Goal: Transaction & Acquisition: Purchase product/service

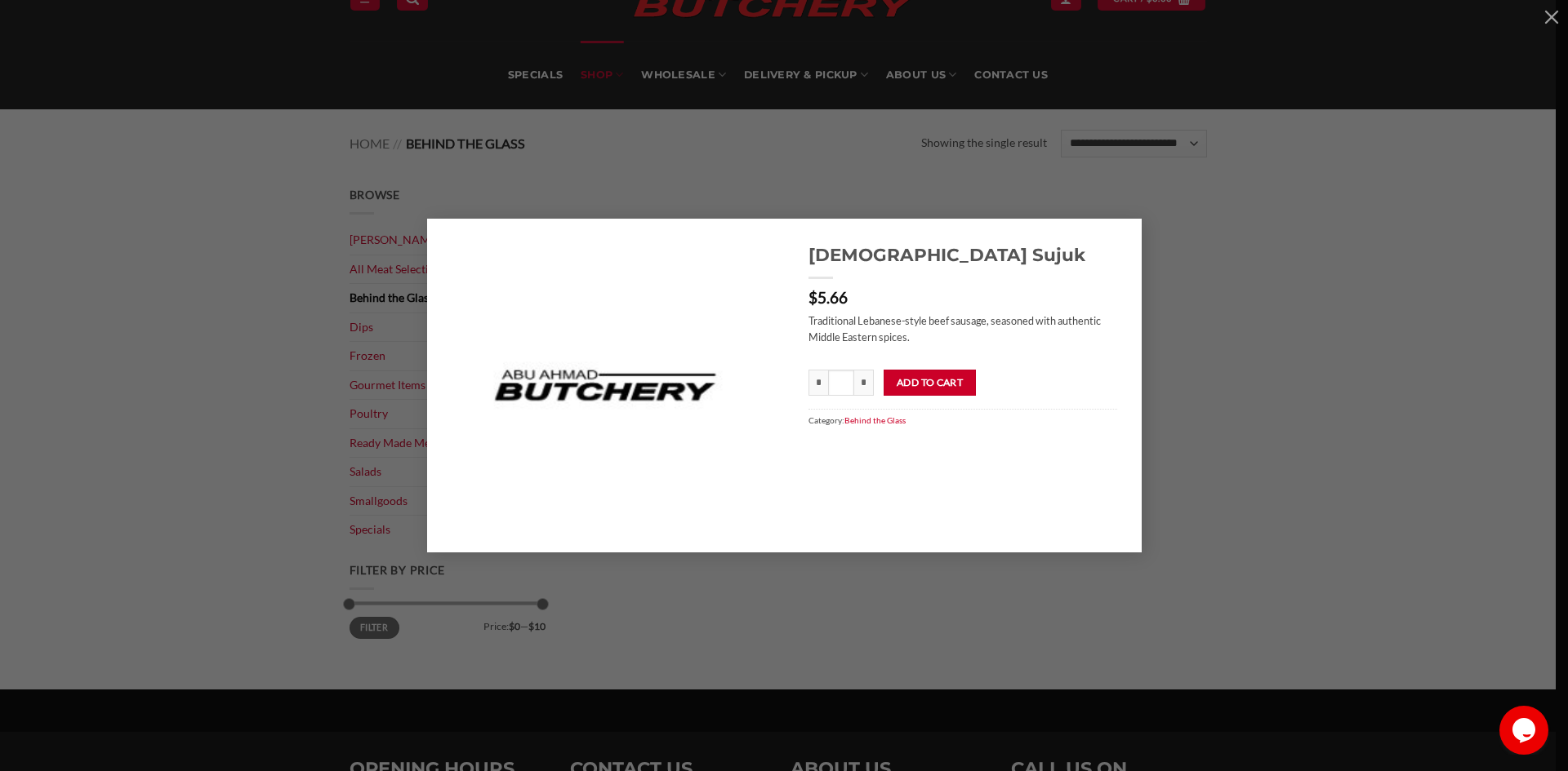
click at [254, 224] on div "Lebanese Sujuk $ 5.66 Traditional Lebanese-style beef sausage, seasoned with au…" at bounding box center [783, 386] width 1519 height 333
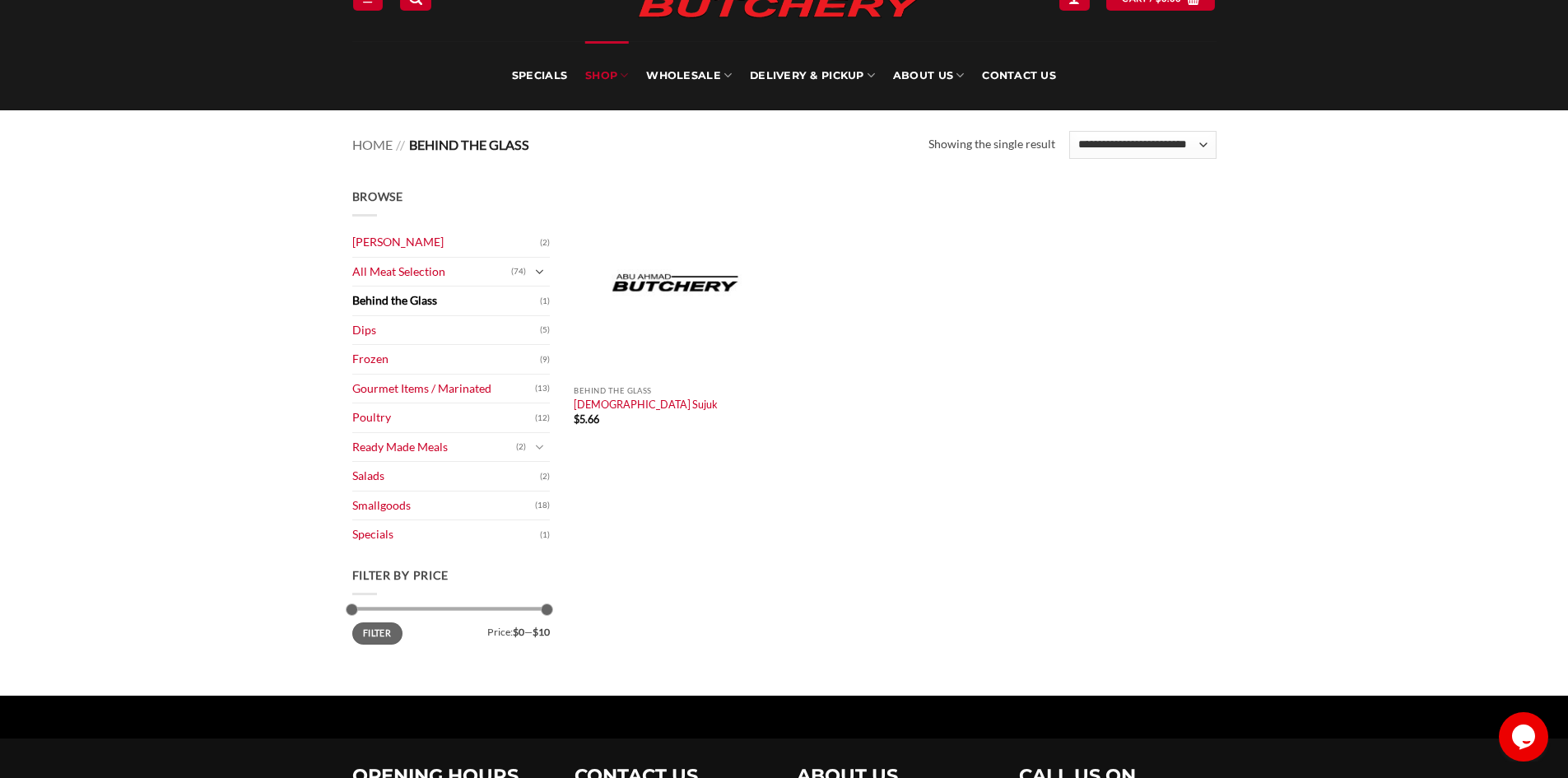
drag, startPoint x: 552, startPoint y: 274, endPoint x: 536, endPoint y: 273, distance: 16.0
click at [547, 273] on div "Browse Abu Ahmad Butchery (2) All Meat Selection (74) Beef (18) Burgers (4) Lam…" at bounding box center [451, 441] width 223 height 507
drag, startPoint x: 536, startPoint y: 273, endPoint x: 415, endPoint y: 317, distance: 128.8
click at [533, 273] on button "Toggle" at bounding box center [540, 272] width 20 height 19
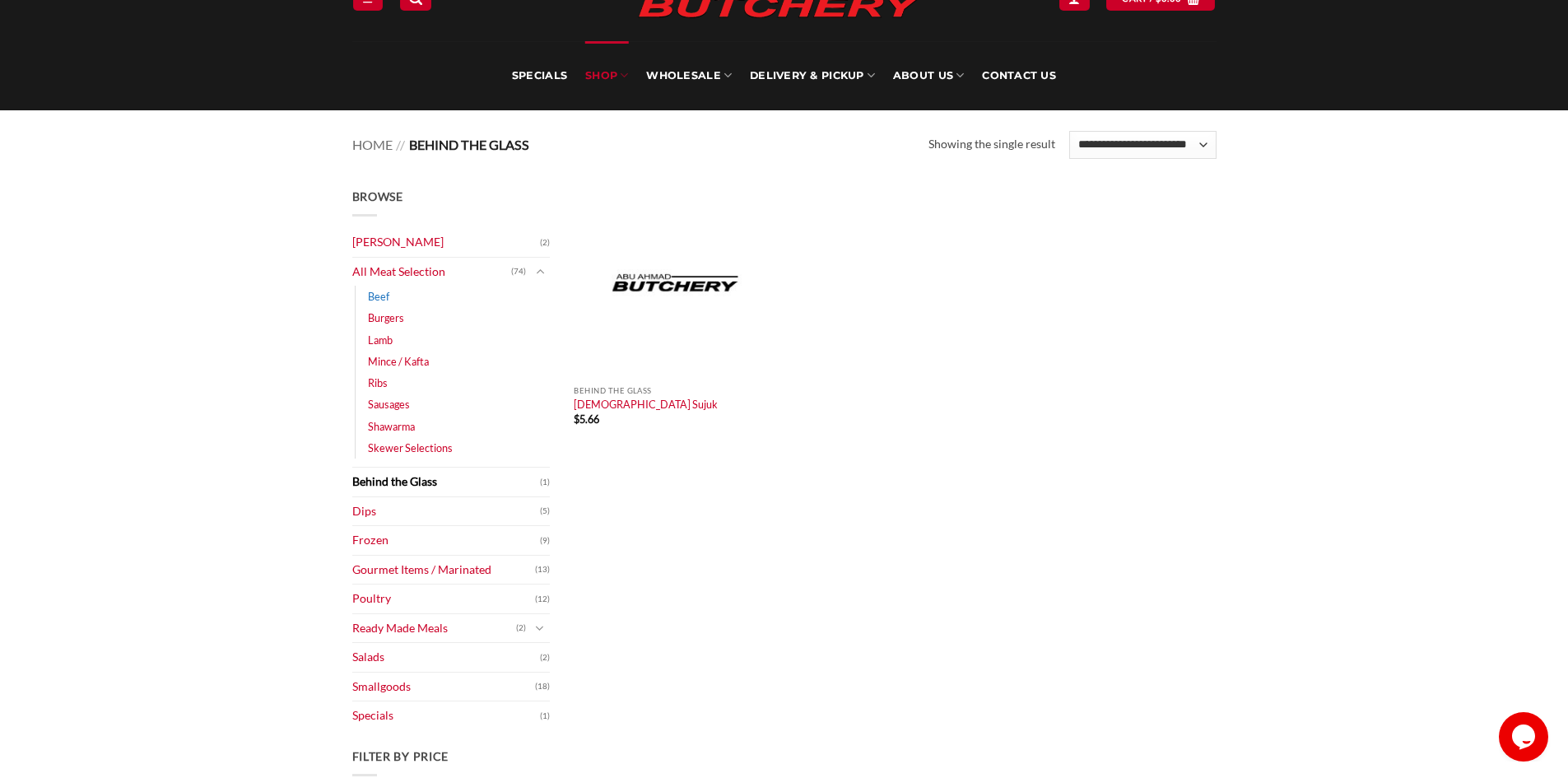
click at [387, 298] on link "Beef" at bounding box center [379, 296] width 21 height 22
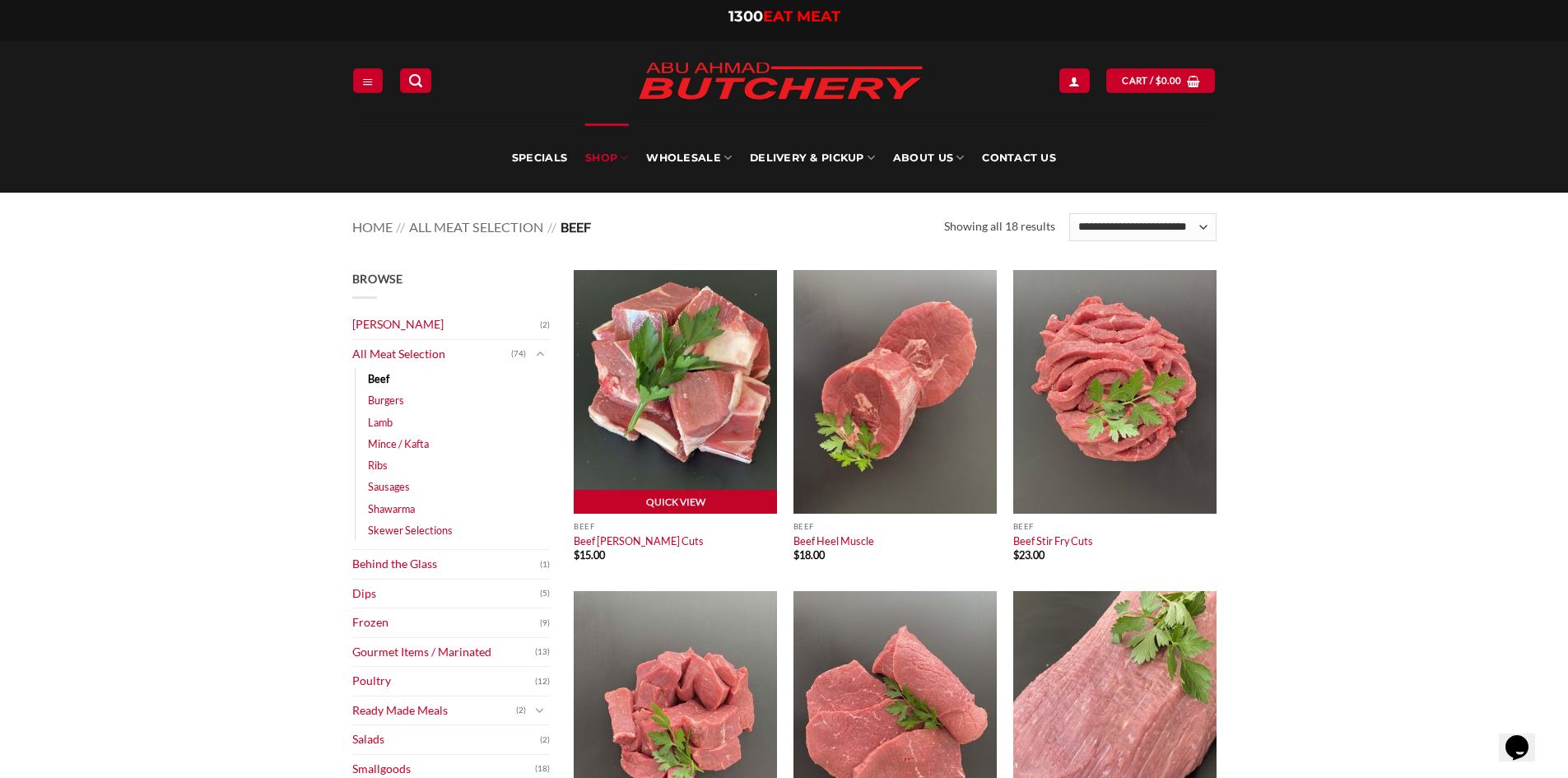
click at [726, 364] on img at bounding box center [675, 391] width 203 height 243
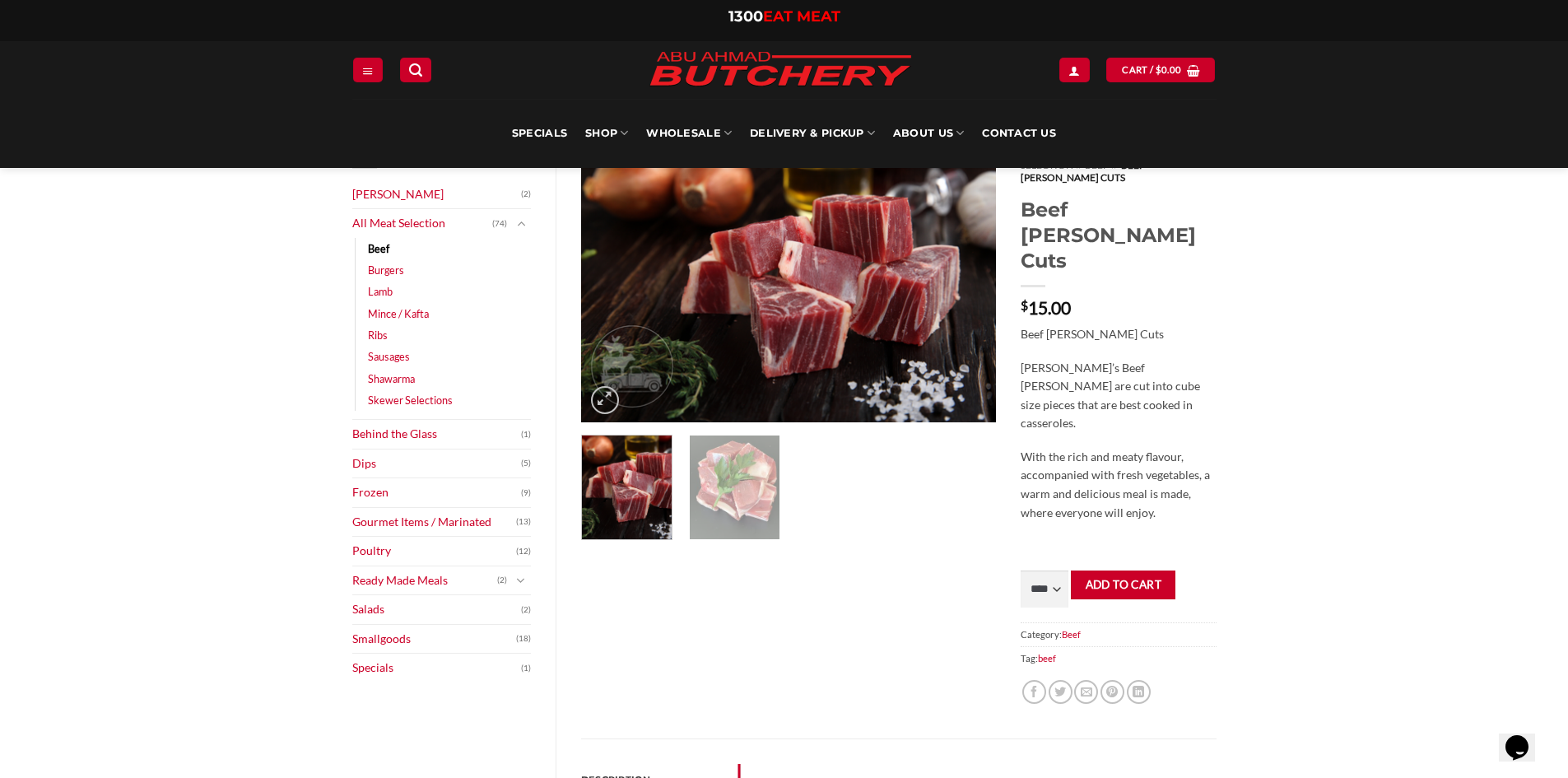
scroll to position [82, 0]
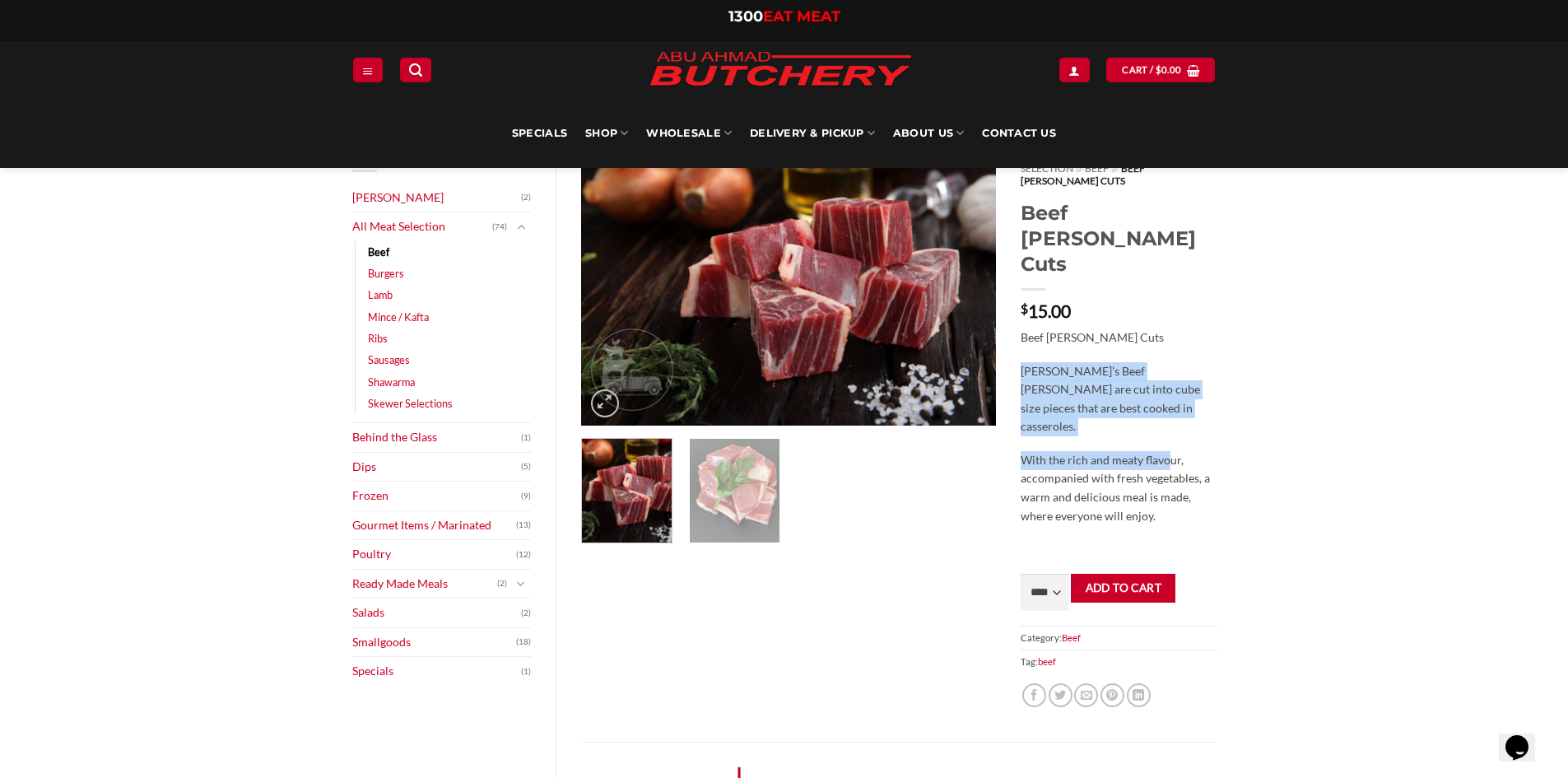
drag, startPoint x: 1018, startPoint y: 317, endPoint x: 1169, endPoint y: 369, distance: 159.7
click at [1169, 369] on div "Home // All Meat Selection // Beef // Beef Curry Cuts Beef Curry Cuts $ 15.00 B…" at bounding box center [1118, 443] width 220 height 599
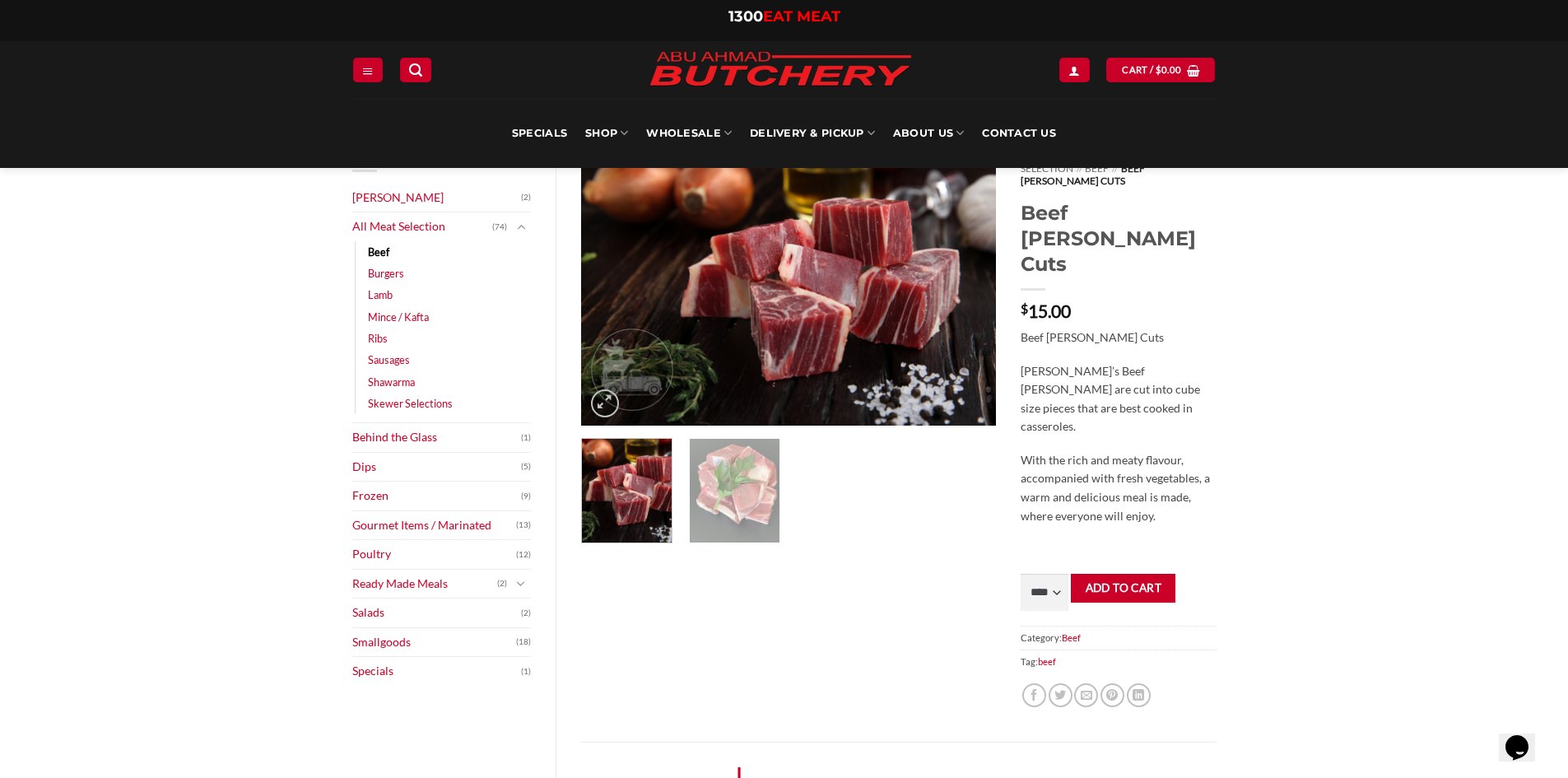
drag, startPoint x: 1233, startPoint y: 359, endPoint x: 1130, endPoint y: 366, distance: 103.2
click at [1226, 361] on div "Home // All Meat Selection // Beef // Beef Curry Cuts Beef Curry Cuts $ 15.00 B…" at bounding box center [899, 705] width 686 height 1122
drag, startPoint x: 1208, startPoint y: 402, endPoint x: 1250, endPoint y: 427, distance: 48.9
click at [1250, 427] on div "Browse Abu Ahmad Butchery (2) All Meat Selection (74) Beef (18) Burgers (4) Lam…" at bounding box center [784, 704] width 1568 height 1188
click at [1177, 452] on p "With the rich and meaty flavour, accompanied with fresh vegetables, a warm and …" at bounding box center [1119, 489] width 195 height 74
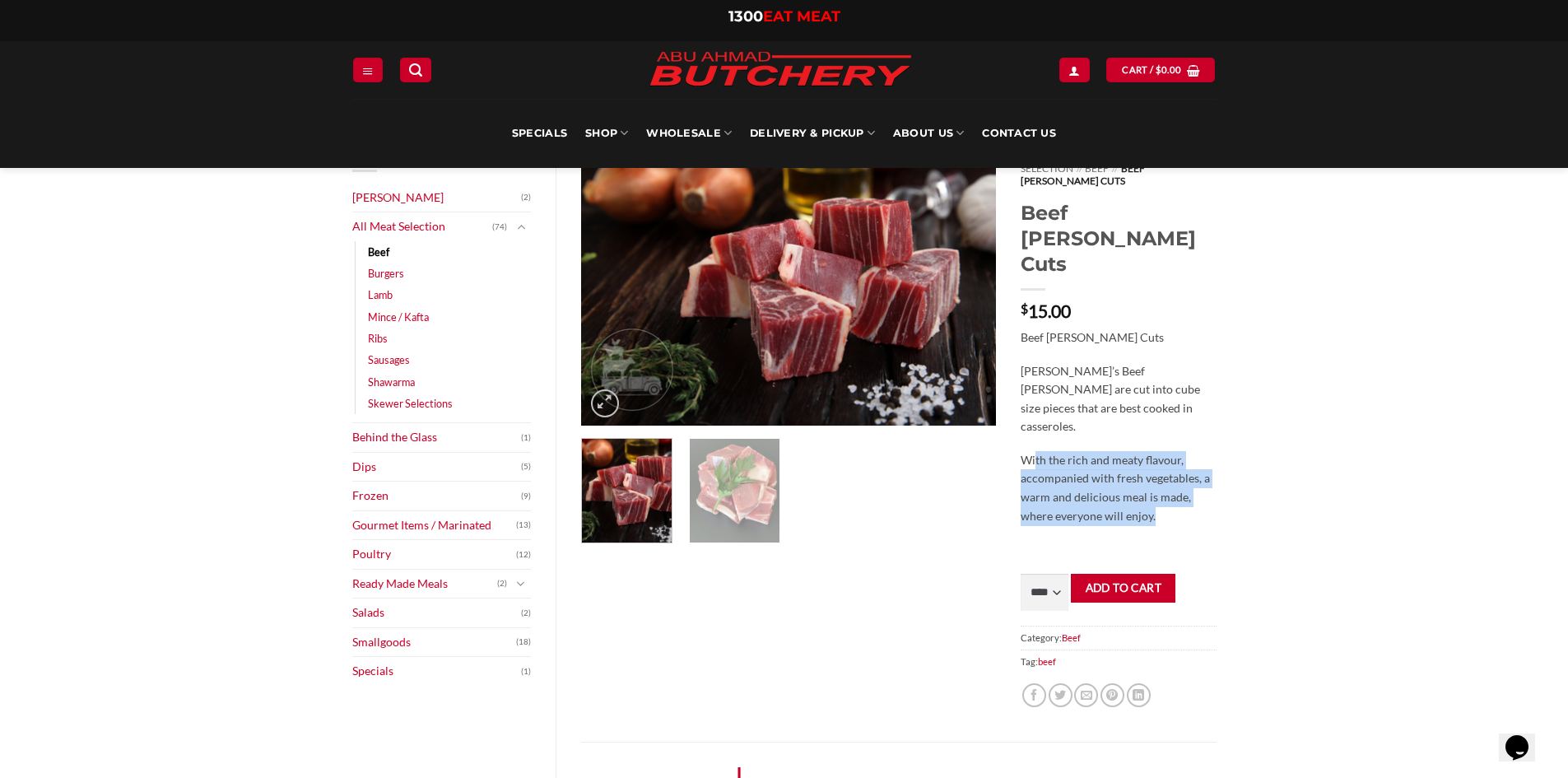
click at [1181, 452] on p "With the rich and meaty flavour, accompanied with fresh vegetables, a warm and …" at bounding box center [1119, 489] width 195 height 74
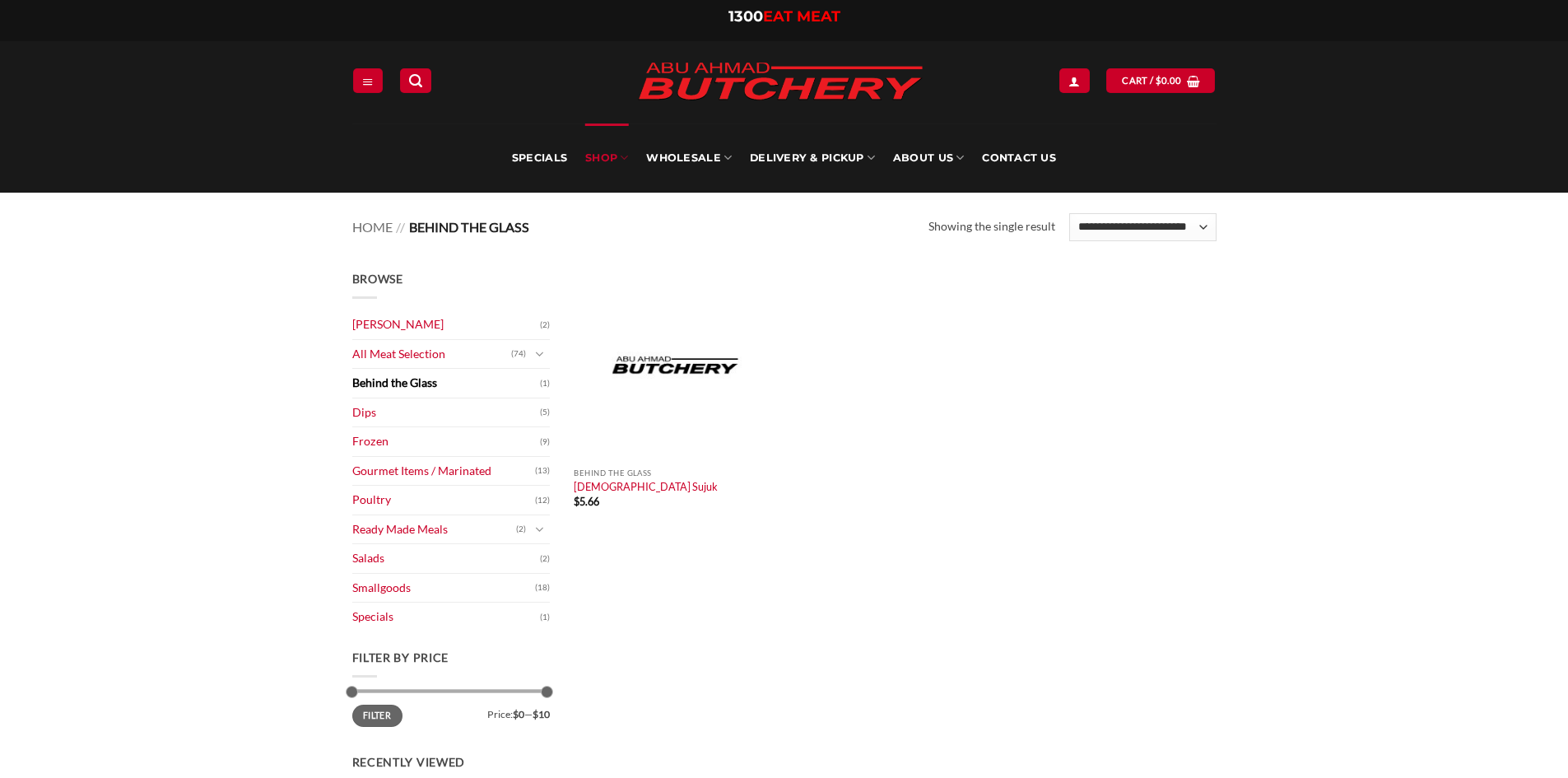
scroll to position [82, 0]
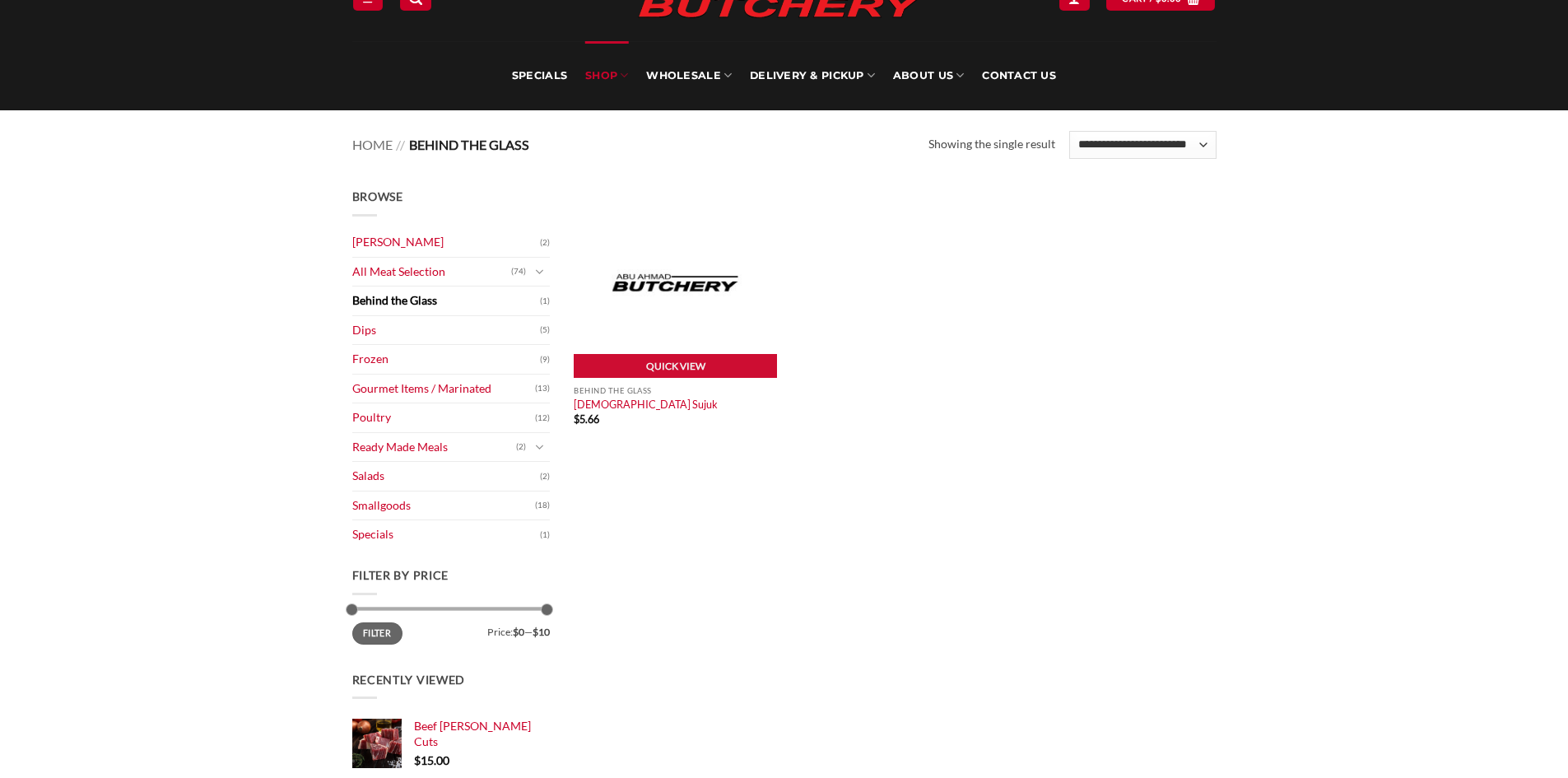
click at [694, 310] on img at bounding box center [675, 282] width 203 height 191
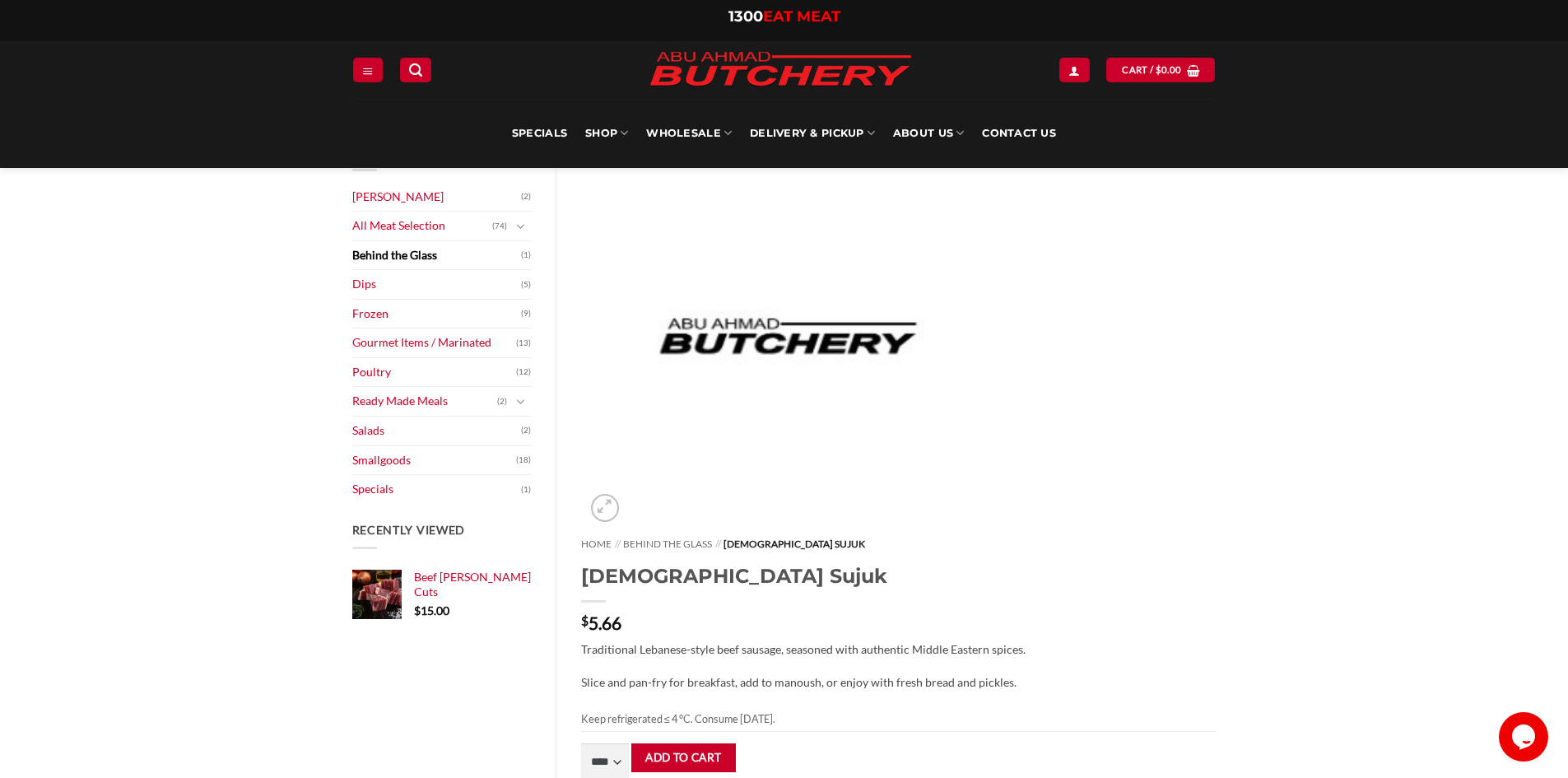
scroll to position [82, 0]
click at [629, 745] on select "**** * *** * *** * *** * *** * *** * *** * *** * *** * *** ** **** ** **** ** *…" at bounding box center [605, 763] width 48 height 37
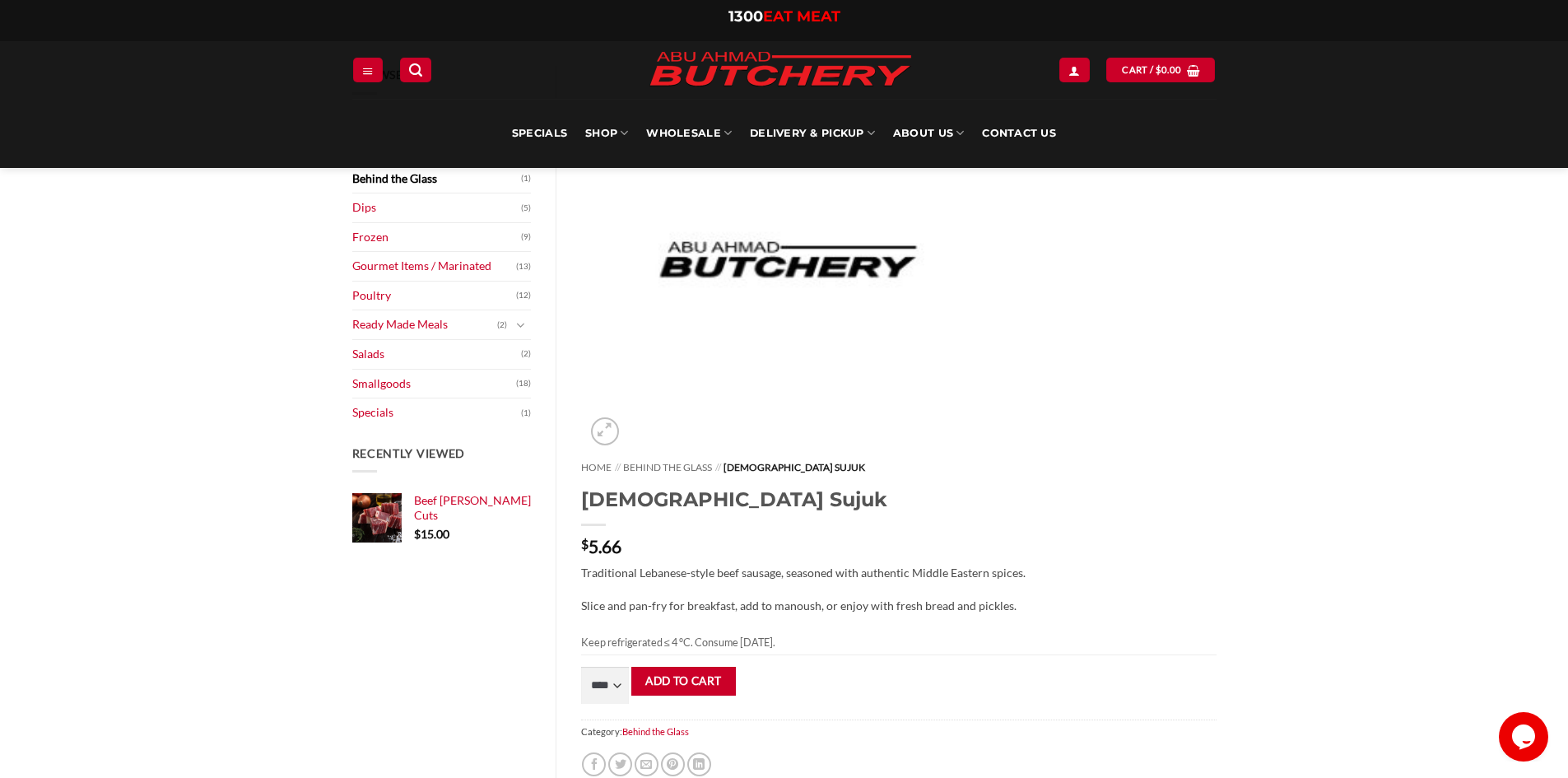
scroll to position [0, 0]
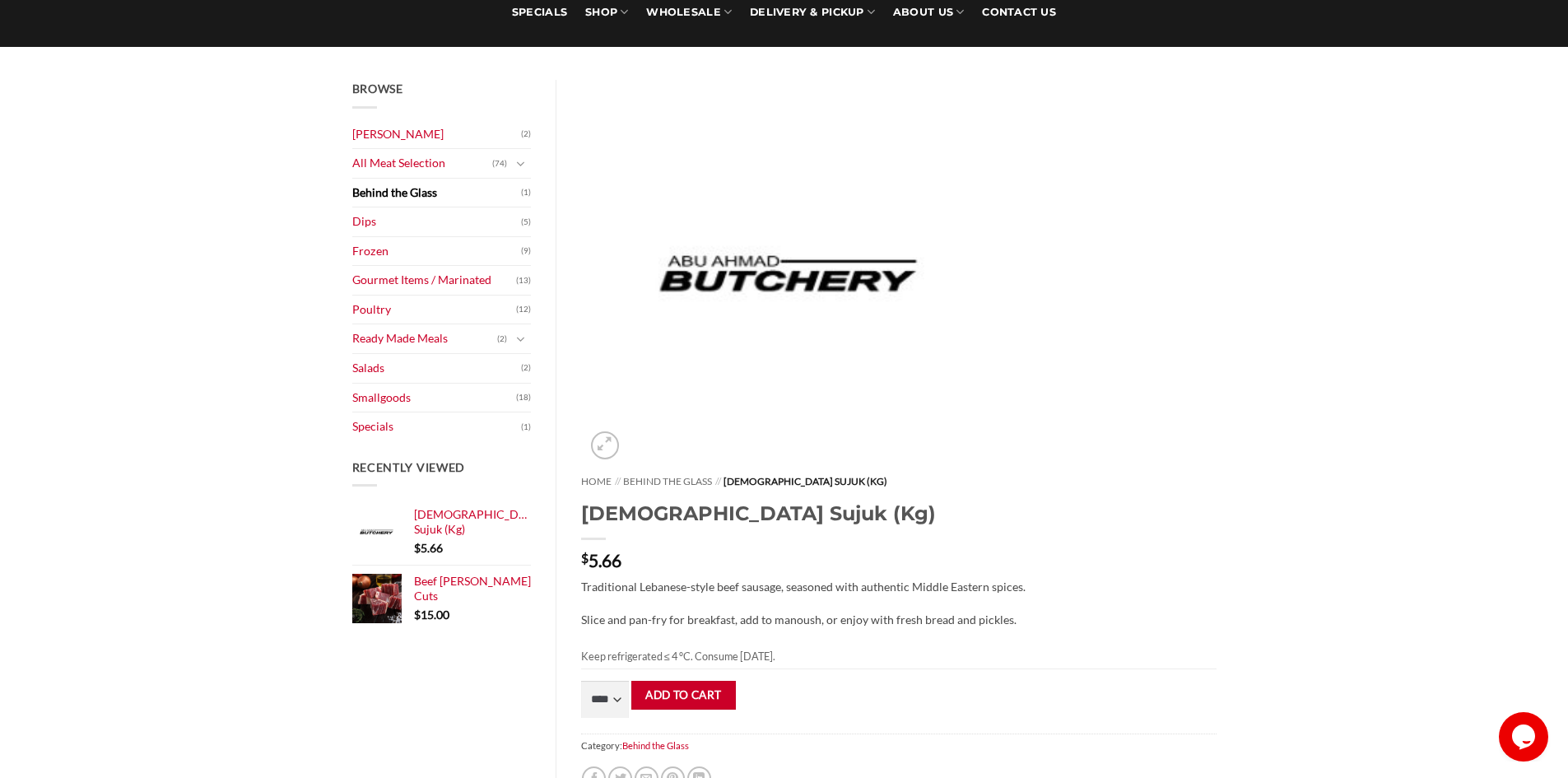
scroll to position [165, 0]
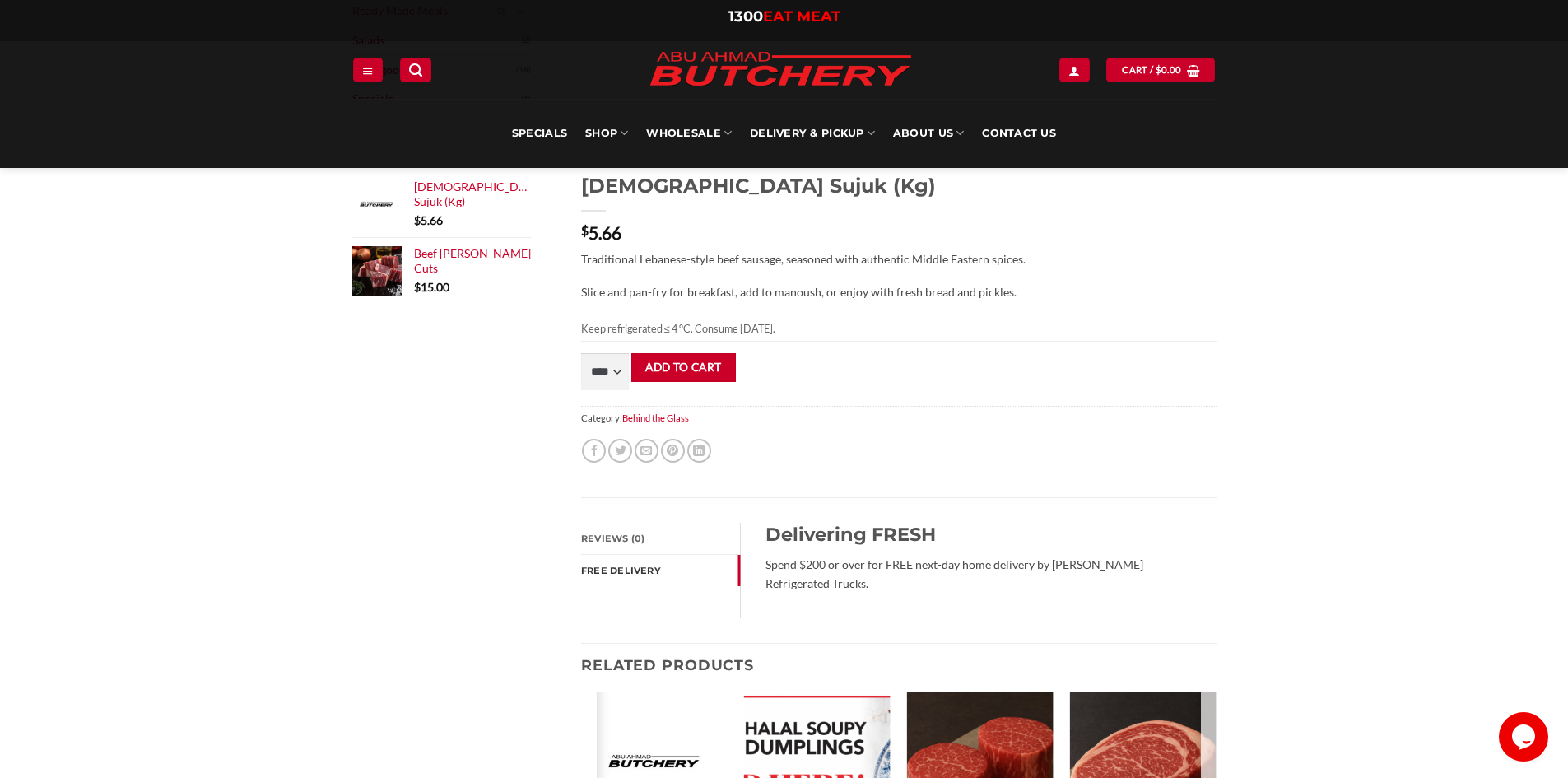
scroll to position [495, 0]
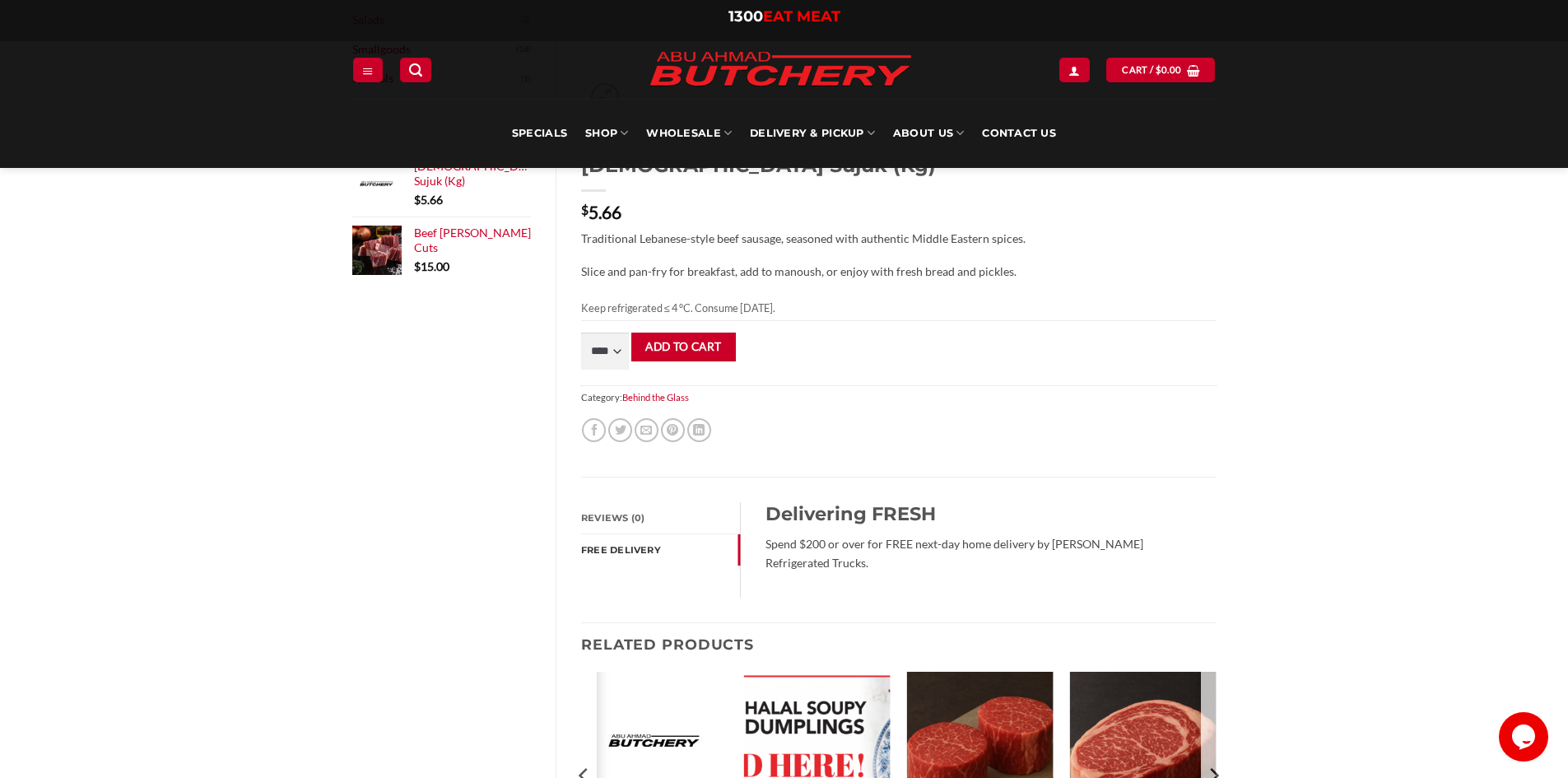
click at [816, 672] on img at bounding box center [818, 760] width 147 height 176
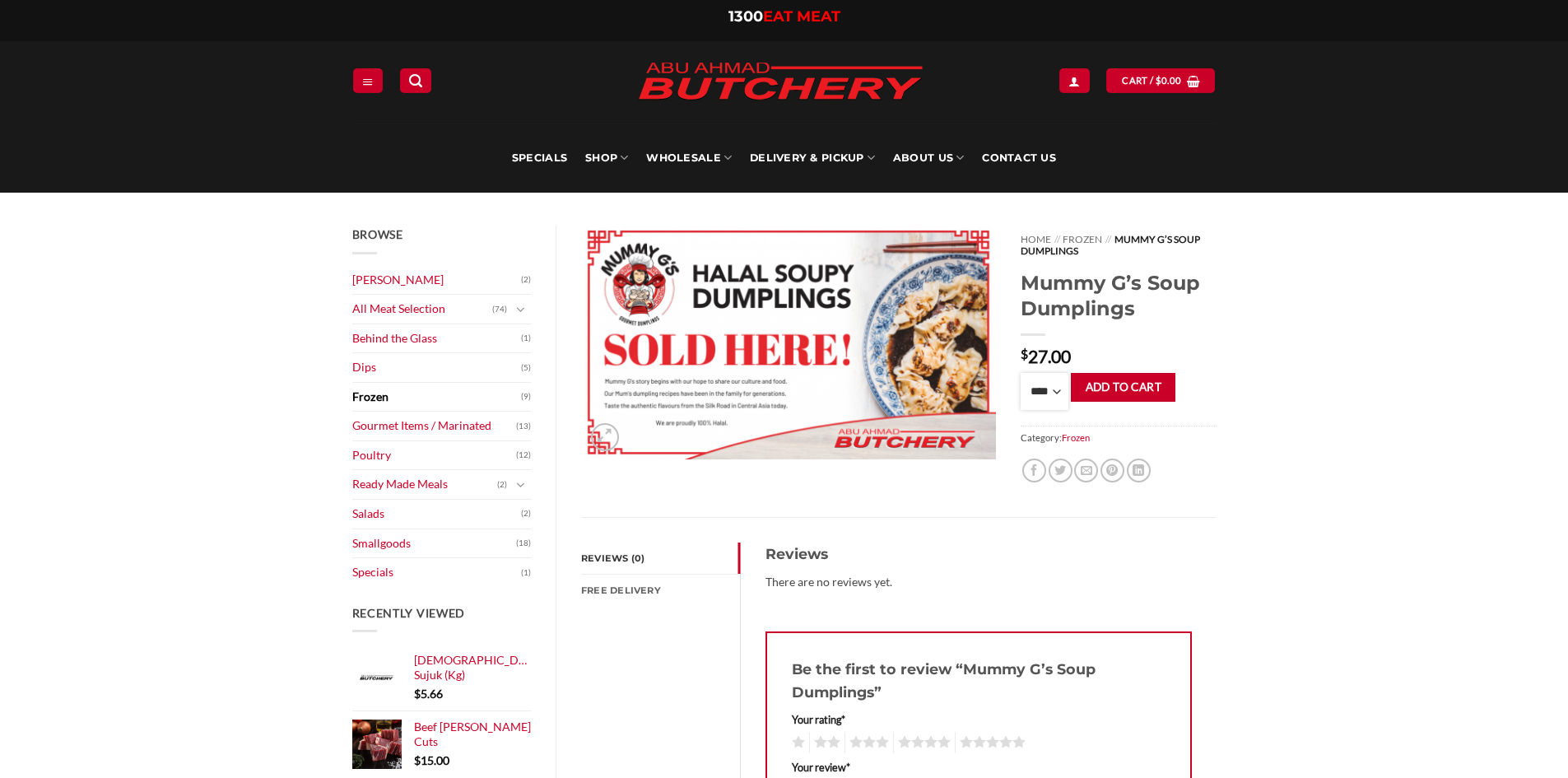
click at [1049, 392] on select "**** * *** * *** * *** * *** * *** * *** * *** * *** * *** ** **** ** **** ** *…" at bounding box center [1044, 392] width 48 height 37
click at [1044, 396] on select "**** * *** * *** * *** * *** * *** * *** * *** * *** * *** ** **** ** **** ** *…" at bounding box center [1044, 392] width 48 height 37
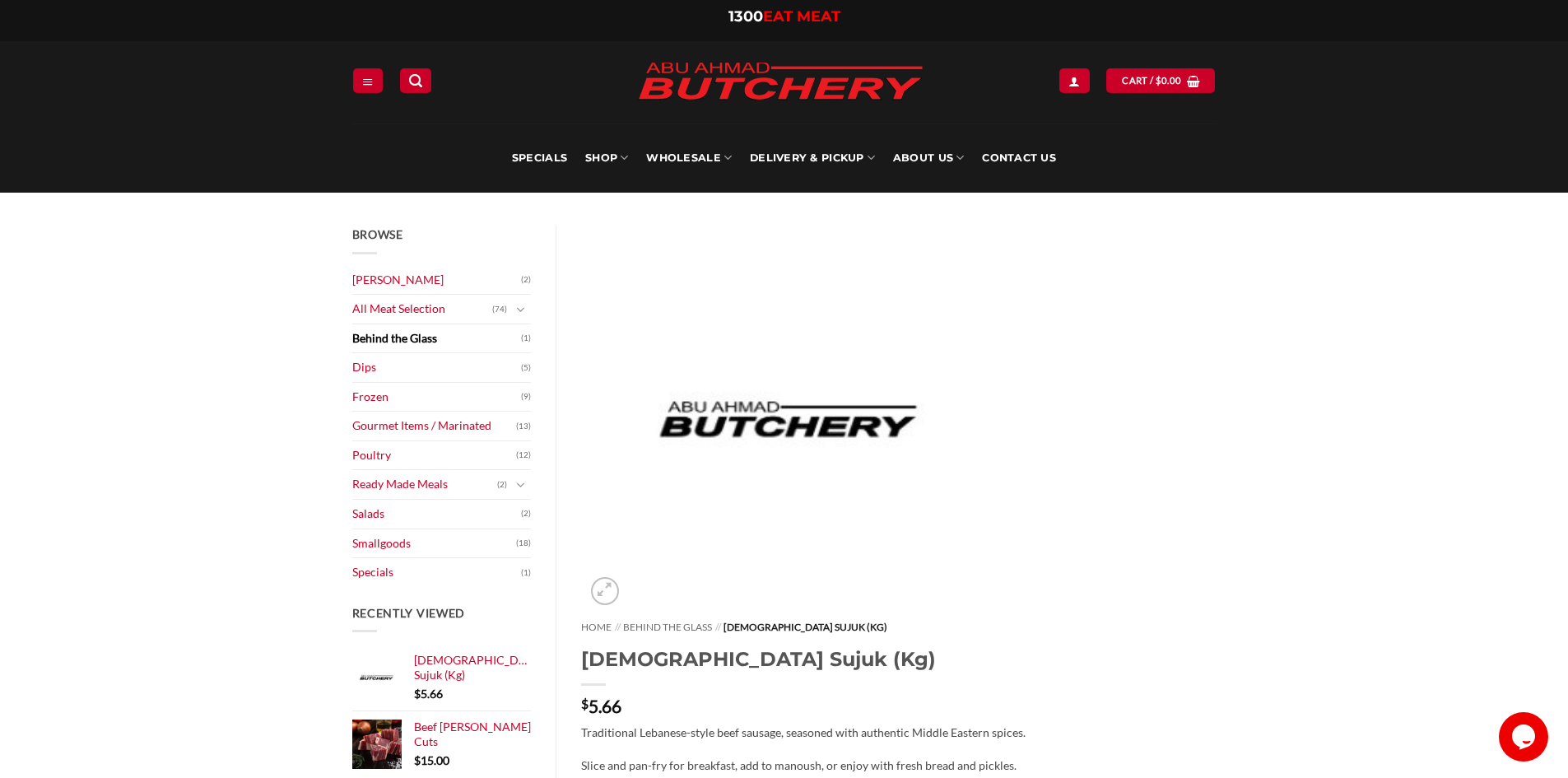
drag, startPoint x: 1291, startPoint y: 374, endPoint x: 1274, endPoint y: 361, distance: 21.4
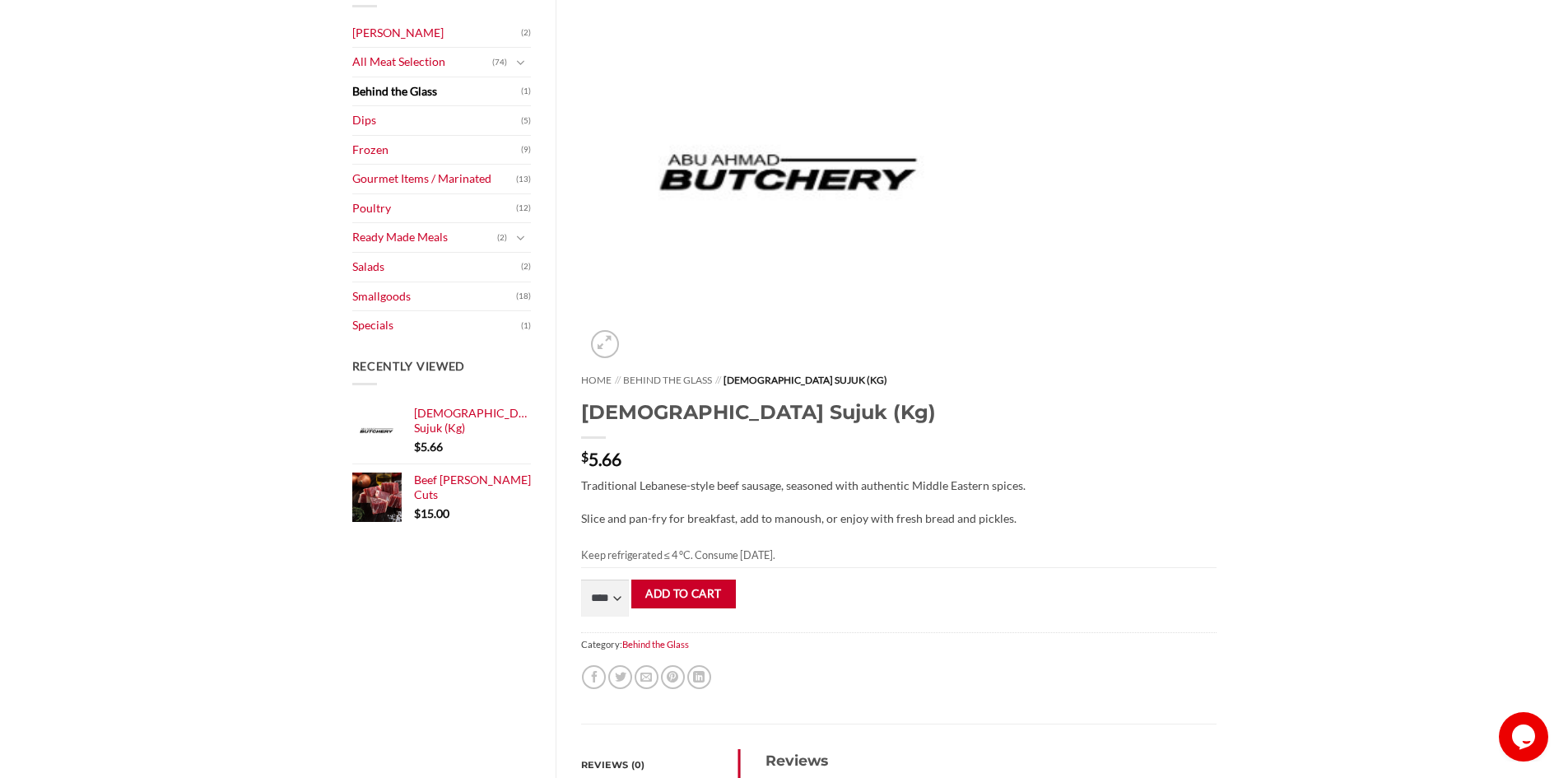
scroll to position [82, 0]
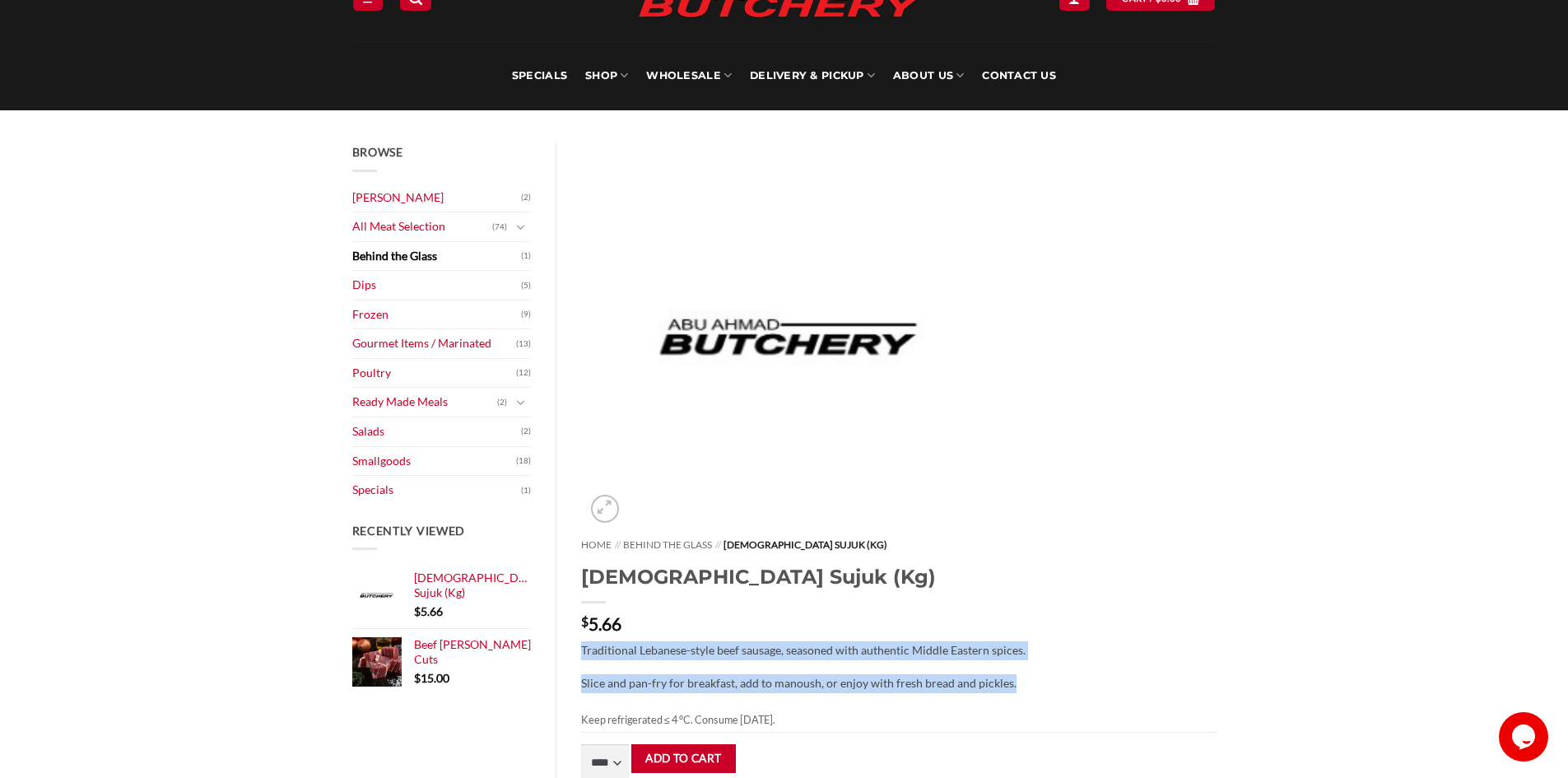
drag, startPoint x: 1015, startPoint y: 302, endPoint x: 1237, endPoint y: 426, distance: 254.3
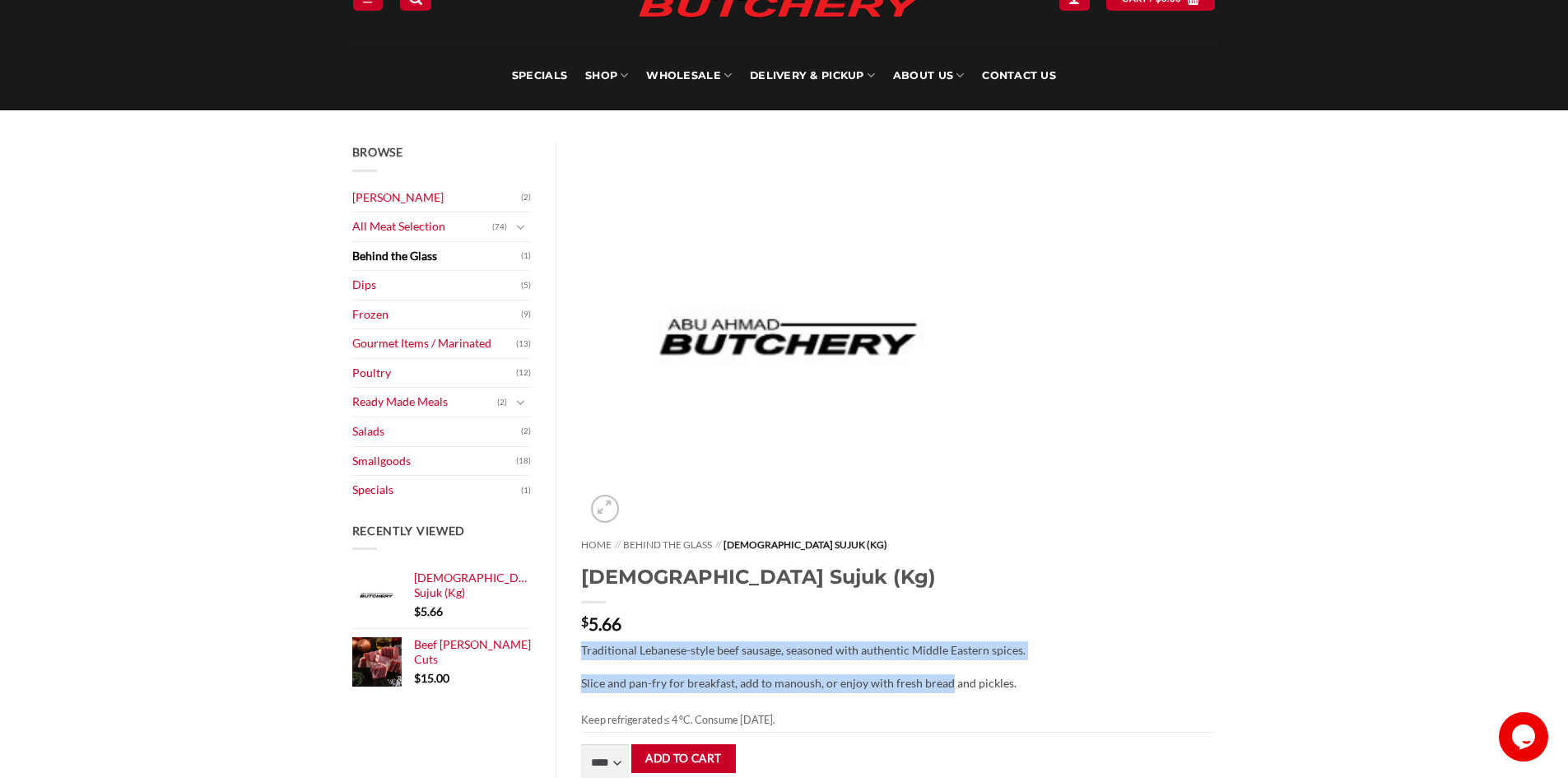
drag, startPoint x: 1010, startPoint y: 308, endPoint x: 1285, endPoint y: 371, distance: 282.1
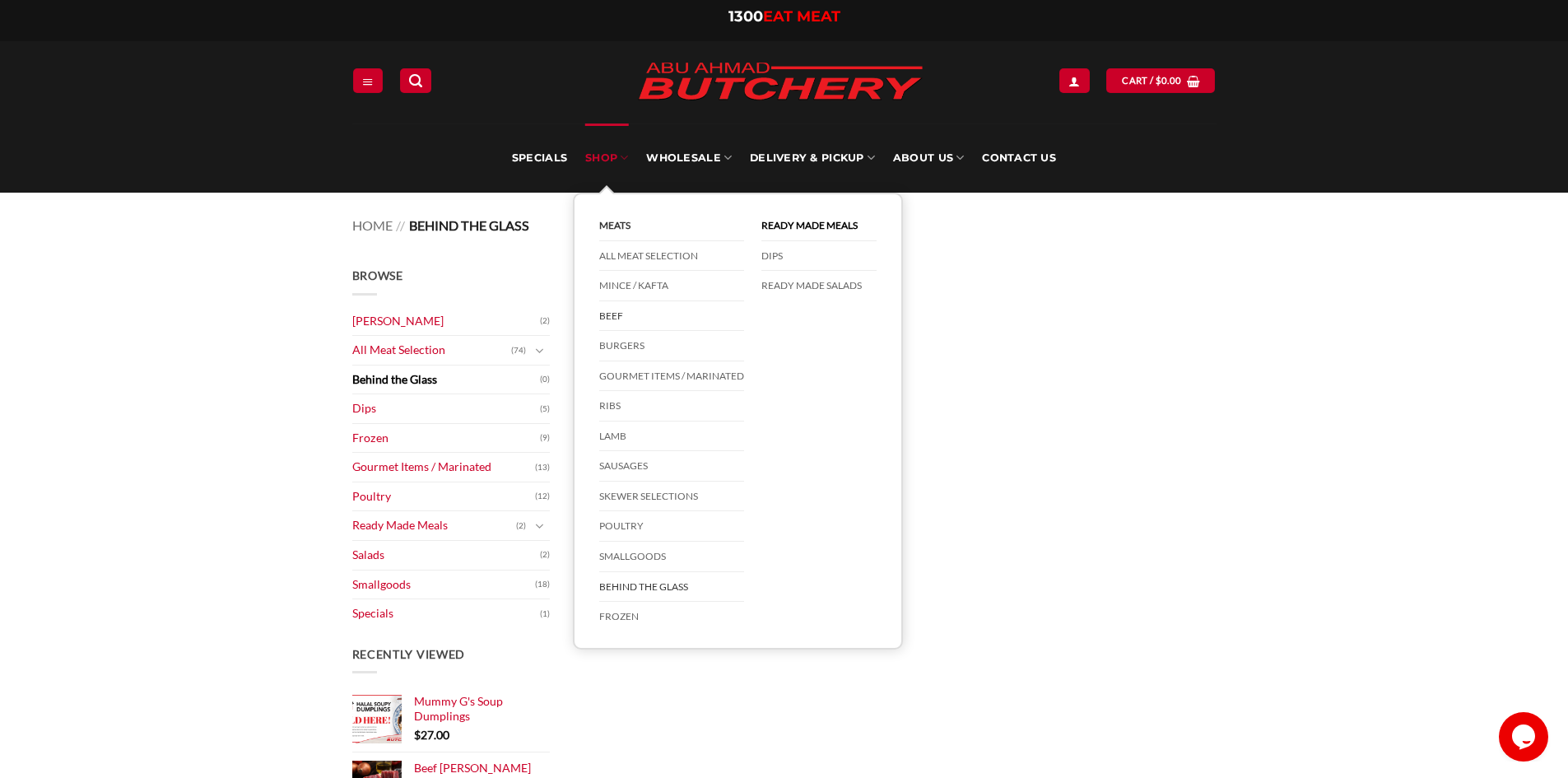
click at [623, 308] on link "Beef" at bounding box center [672, 316] width 145 height 30
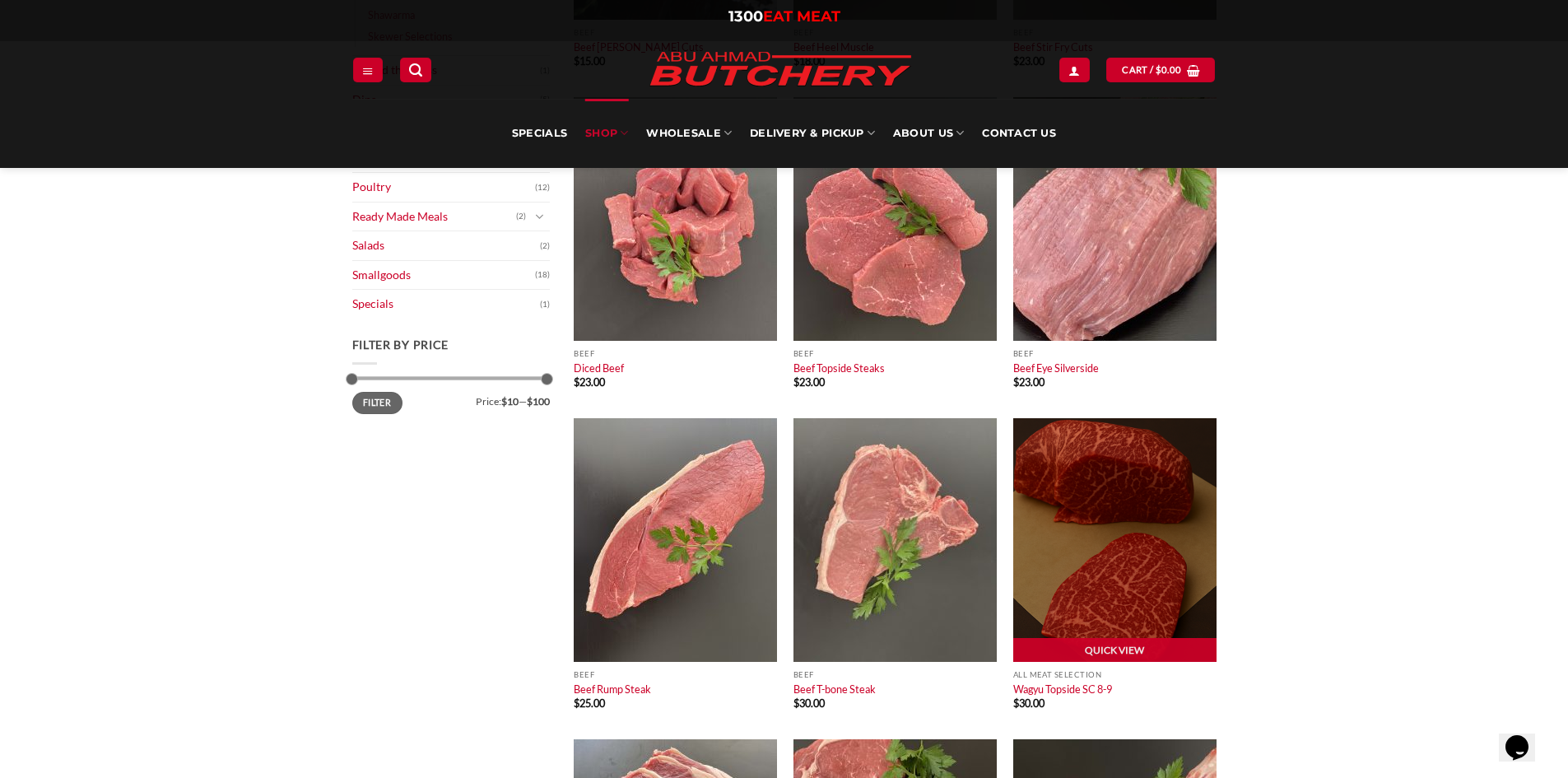
scroll to position [577, 0]
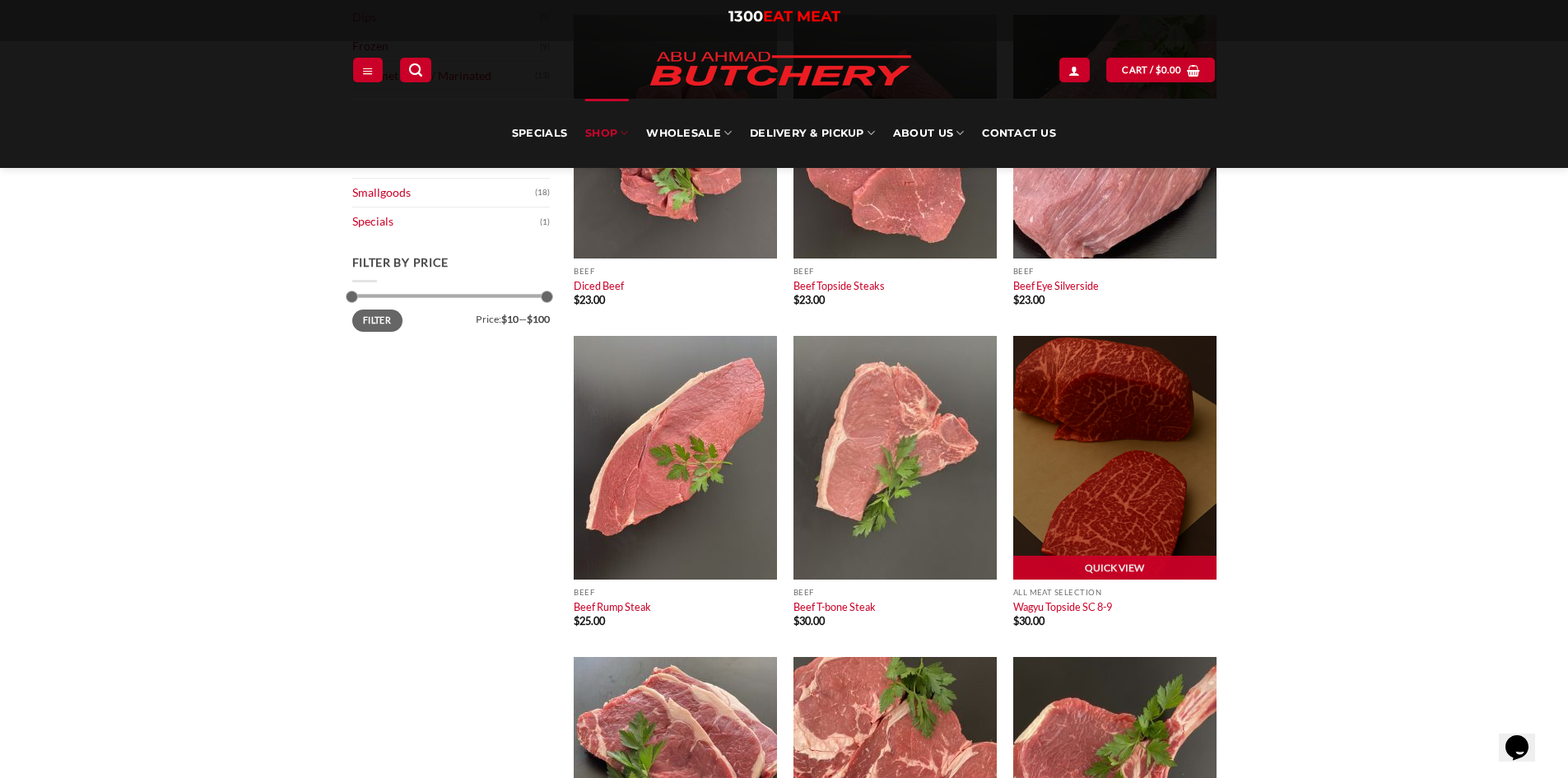
click at [1078, 454] on img at bounding box center [1115, 457] width 203 height 243
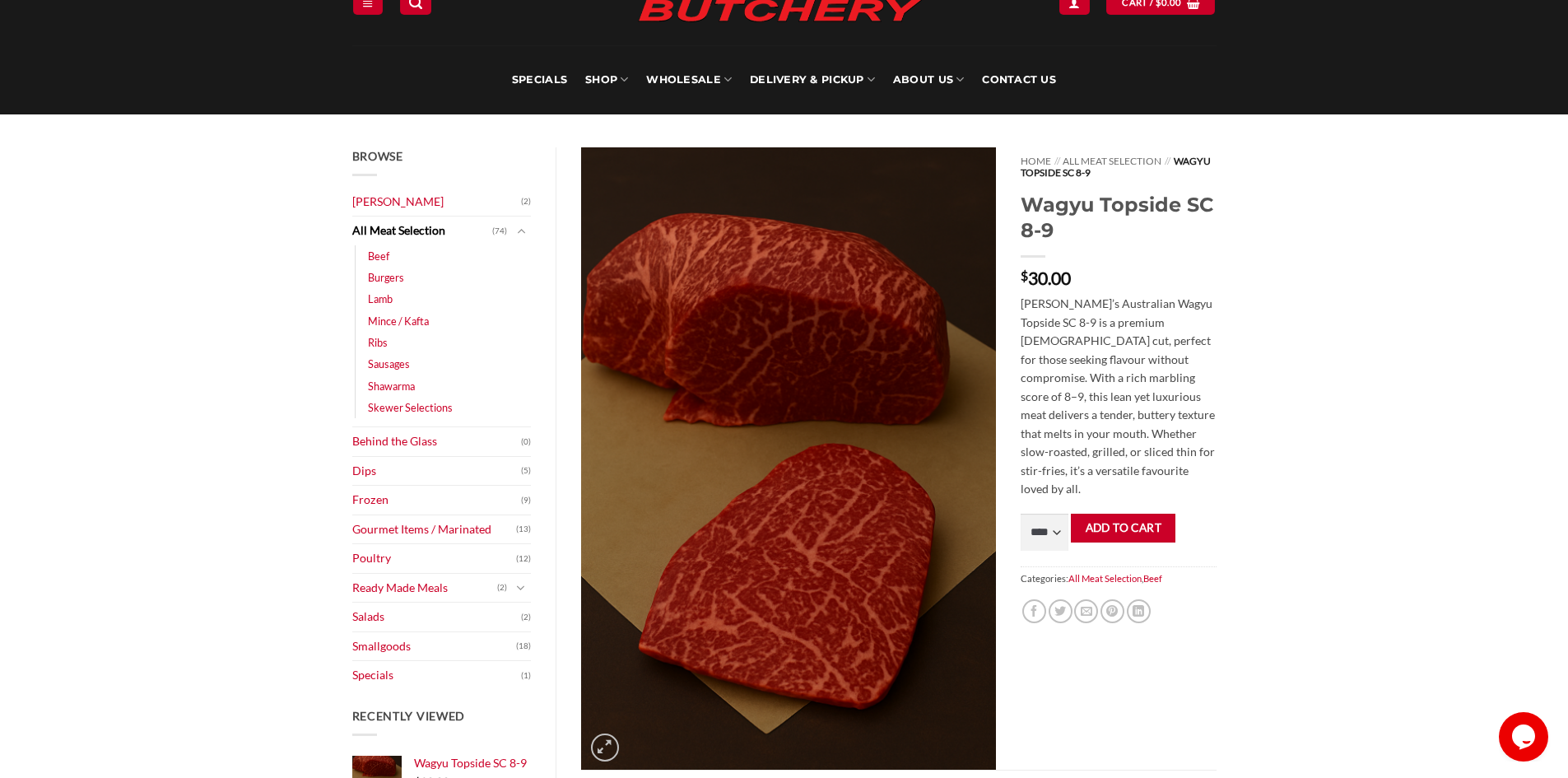
scroll to position [165, 0]
